Goal: Task Accomplishment & Management: Manage account settings

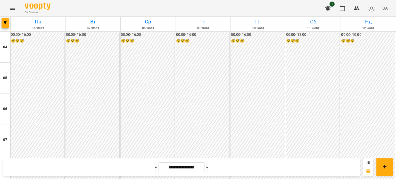
scroll to position [409, 0]
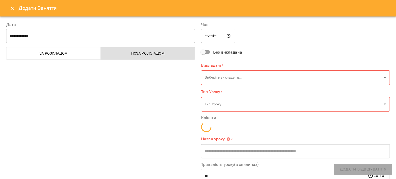
type input "**********"
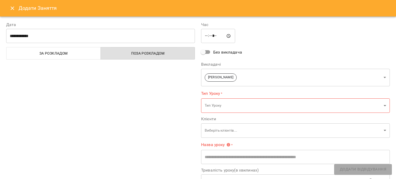
click at [15, 9] on icon "Close" at bounding box center [12, 8] width 6 height 6
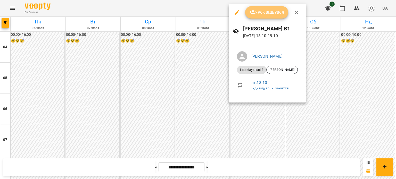
click at [266, 17] on button "Урок відбувся" at bounding box center [266, 12] width 43 height 12
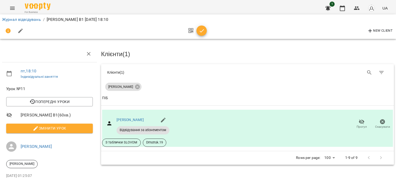
click at [197, 34] on div at bounding box center [195, 31] width 21 height 12
click at [199, 31] on icon "button" at bounding box center [202, 31] width 6 height 6
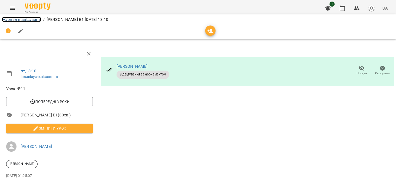
click at [17, 20] on link "Журнал відвідувань" at bounding box center [21, 19] width 39 height 5
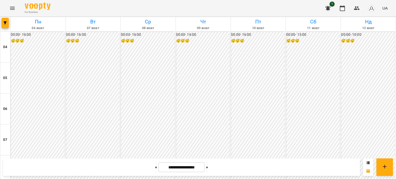
drag, startPoint x: 394, startPoint y: 57, endPoint x: 396, endPoint y: 68, distance: 11.5
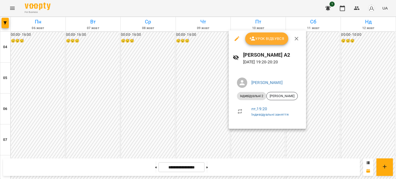
click at [280, 42] on button "Урок відбувся" at bounding box center [266, 39] width 43 height 12
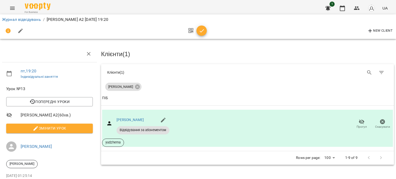
click at [204, 34] on icon "button" at bounding box center [202, 31] width 6 height 6
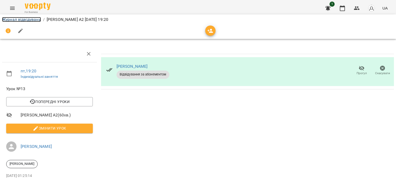
click at [9, 17] on link "Журнал відвідувань" at bounding box center [21, 19] width 39 height 5
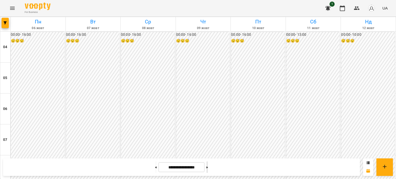
click at [208, 166] on button at bounding box center [207, 167] width 1 height 11
type input "**********"
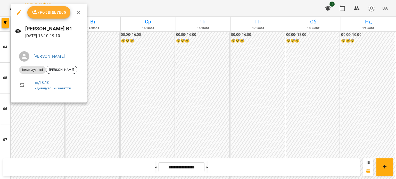
click at [30, 15] on button "Урок відбувся" at bounding box center [48, 12] width 43 height 12
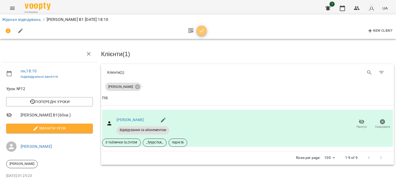
click at [198, 31] on span "button" at bounding box center [202, 31] width 10 height 6
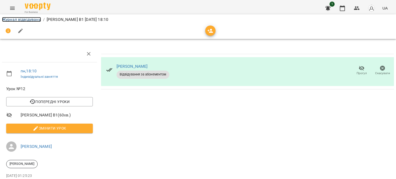
click at [8, 20] on link "Журнал відвідувань" at bounding box center [21, 19] width 39 height 5
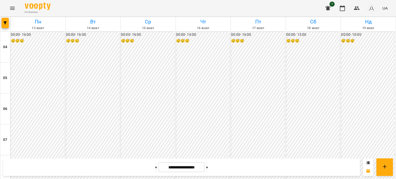
scroll to position [436, 0]
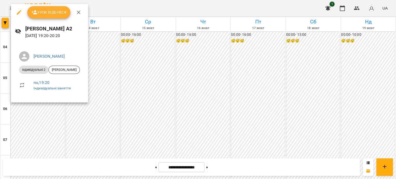
click at [49, 15] on span "Урок відбувся" at bounding box center [48, 12] width 35 height 6
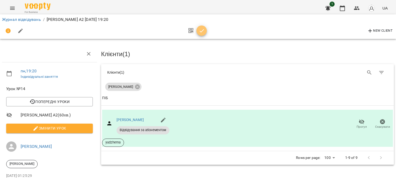
click at [198, 32] on span "button" at bounding box center [202, 31] width 10 height 6
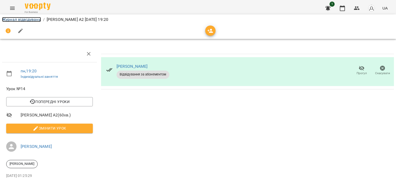
click at [26, 18] on link "Журнал відвідувань" at bounding box center [21, 19] width 39 height 5
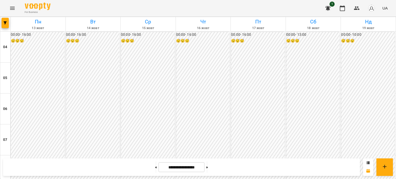
scroll to position [394, 0]
